Goal: Find specific page/section: Find specific page/section

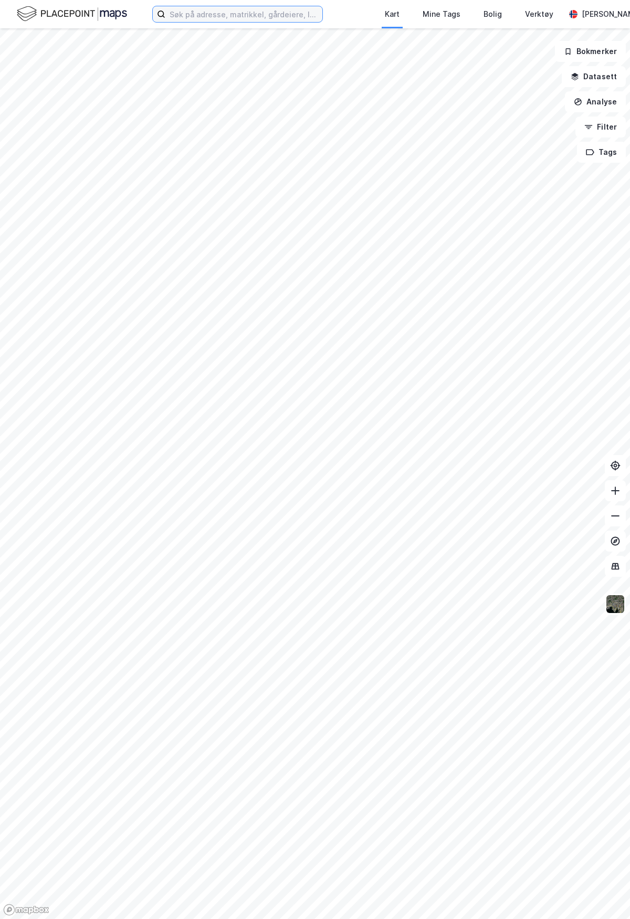
click at [268, 12] on input at bounding box center [243, 14] width 157 height 16
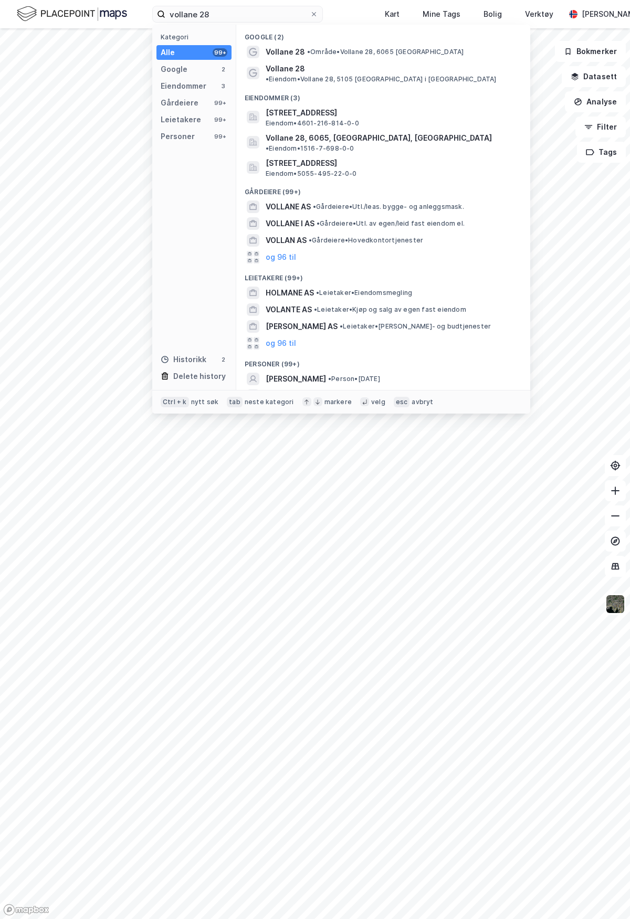
click at [294, 51] on span "Vollane 28" at bounding box center [285, 52] width 39 height 13
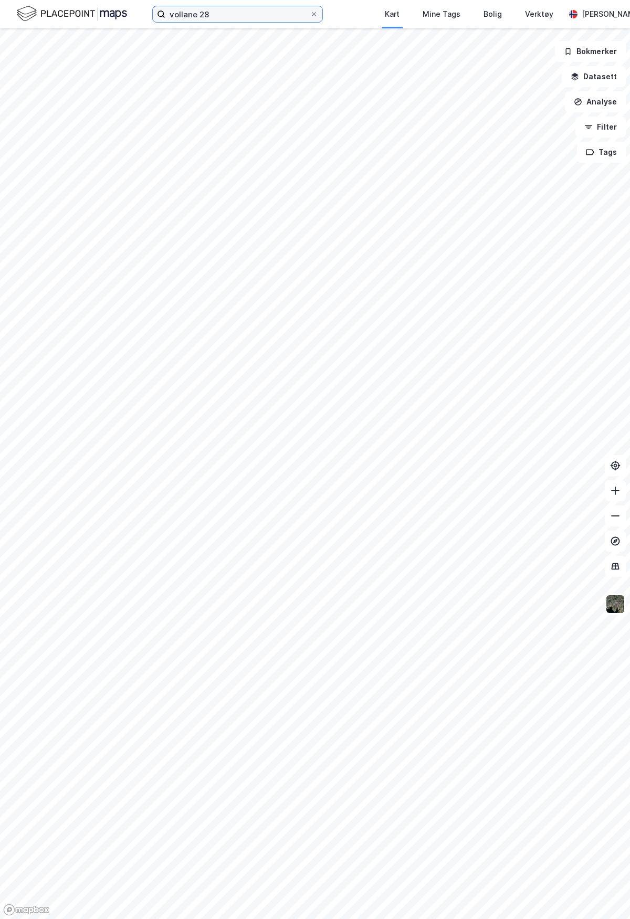
click at [215, 10] on input "vollane 28" at bounding box center [237, 14] width 144 height 16
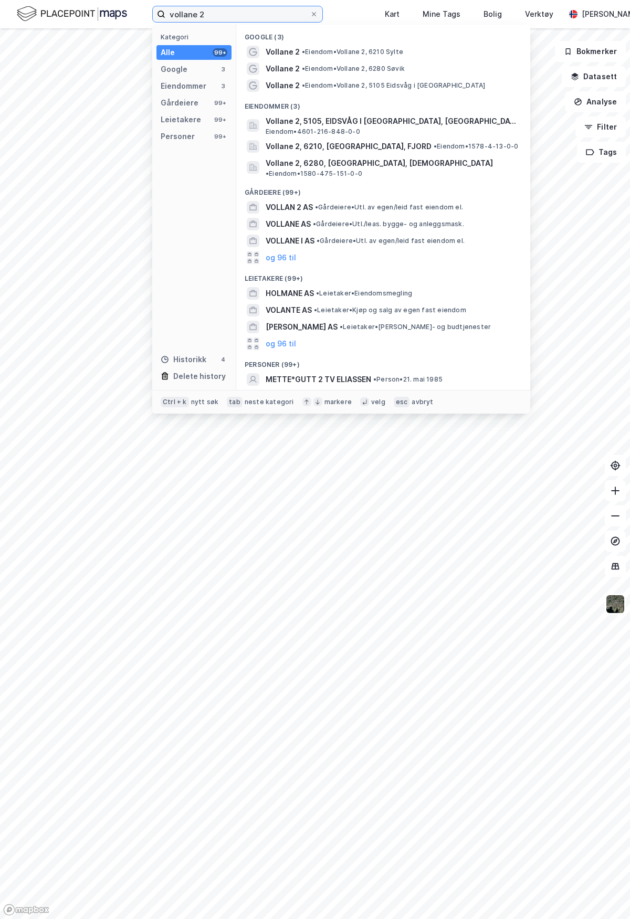
type input "vollane 28"
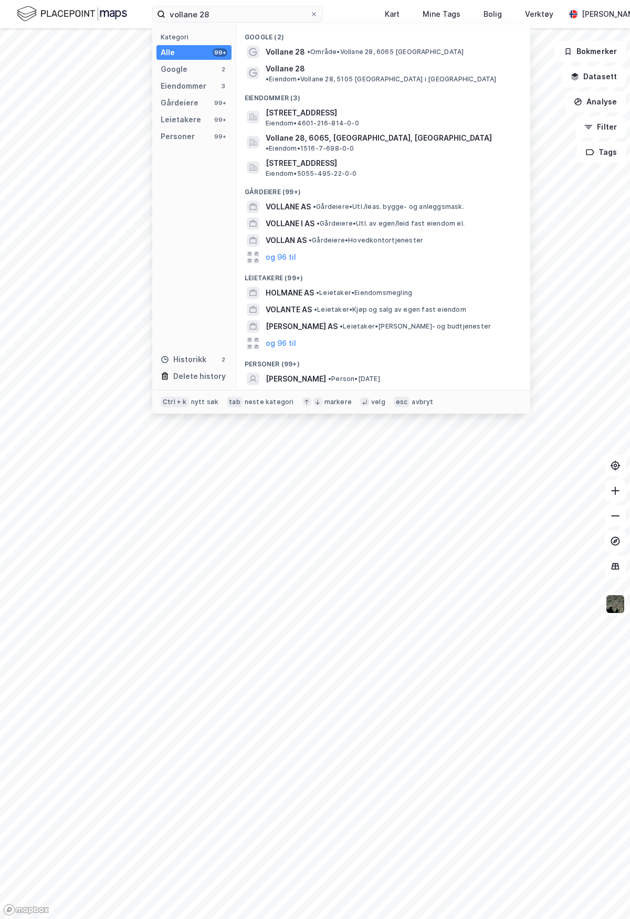
click at [298, 68] on span "Vollane 28" at bounding box center [285, 68] width 39 height 13
